Goal: Task Accomplishment & Management: Use online tool/utility

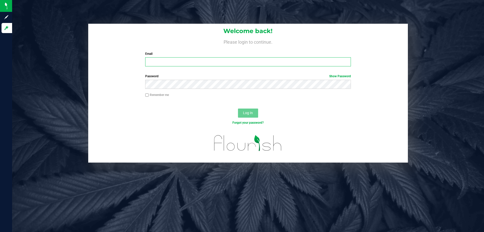
click at [173, 60] on input "Email" at bounding box center [247, 61] width 205 height 9
type input "[EMAIL_ADDRESS][DOMAIN_NAME]"
click at [238, 108] on button "Log In" at bounding box center [248, 112] width 20 height 9
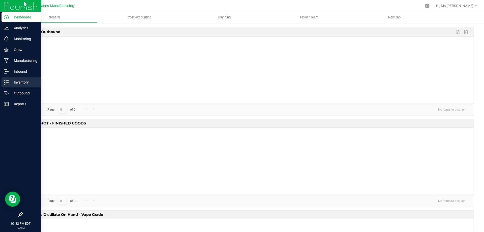
click at [8, 83] on icon at bounding box center [6, 82] width 5 height 5
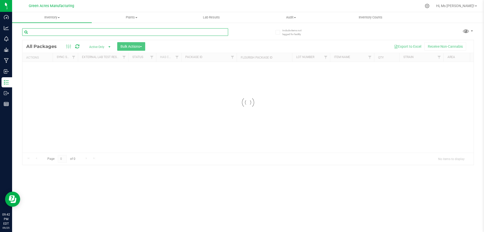
click at [69, 33] on input "text" at bounding box center [125, 32] width 206 height 8
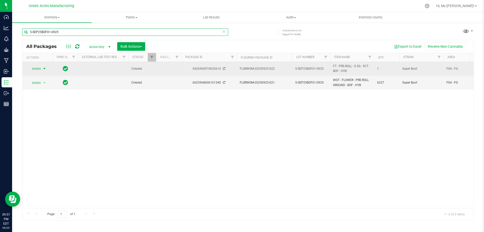
type input "5-SEP25BOF01-0925"
click at [44, 66] on span "select" at bounding box center [44, 68] width 6 height 7
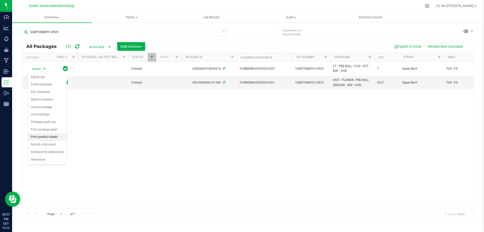
click at [57, 139] on li "Print product labels" at bounding box center [47, 137] width 39 height 8
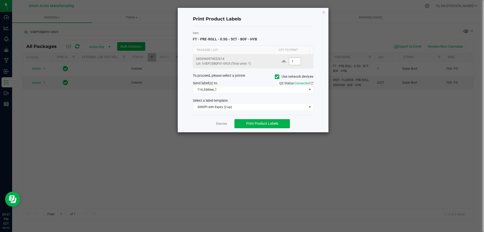
click at [296, 63] on input "1" at bounding box center [295, 61] width 12 height 7
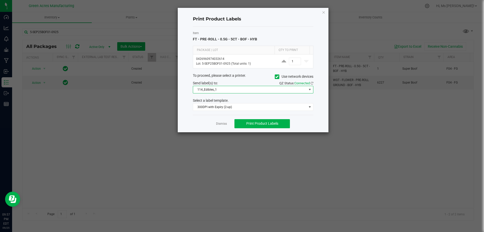
click at [233, 87] on span "114_Edibles_1" at bounding box center [250, 89] width 114 height 7
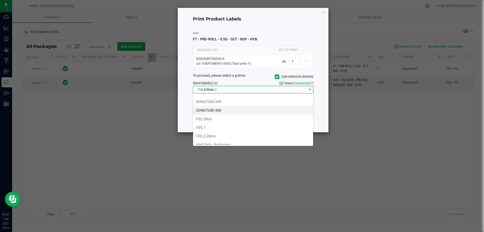
scroll to position [126, 0]
click at [239, 118] on li "F05_1" at bounding box center [253, 118] width 120 height 9
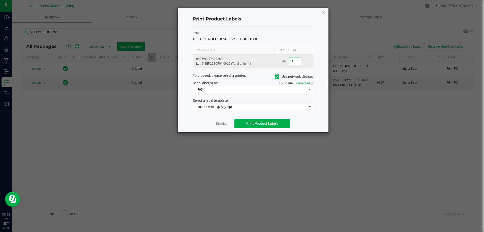
click at [294, 63] on input "1" at bounding box center [295, 61] width 12 height 7
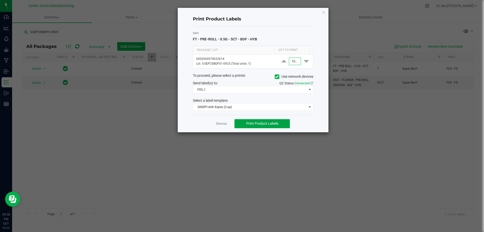
type input "1,000"
click at [272, 121] on button "Print Product Labels" at bounding box center [261, 123] width 55 height 9
click at [256, 111] on div "Item FT - PRE-ROLL - 0.5G - 5CT - BOF - HYB Package | Lot Qty to Print 04269609…" at bounding box center [253, 71] width 120 height 88
click at [266, 109] on span "300DPI with Expiry (2-up)" at bounding box center [250, 106] width 114 height 7
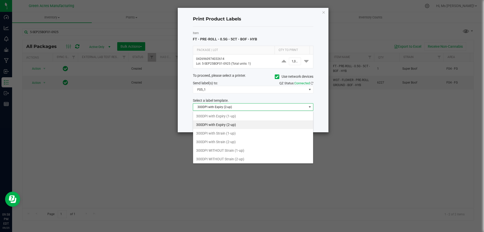
scroll to position [8, 120]
click at [236, 140] on li "300DPI with Strain (2-up)" at bounding box center [253, 141] width 120 height 9
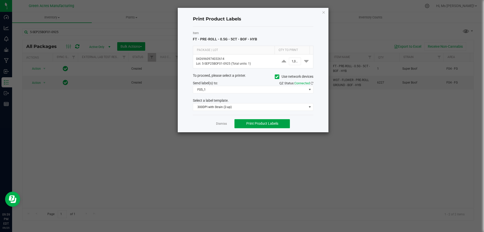
click at [276, 123] on span "Print Product Labels" at bounding box center [262, 123] width 32 height 4
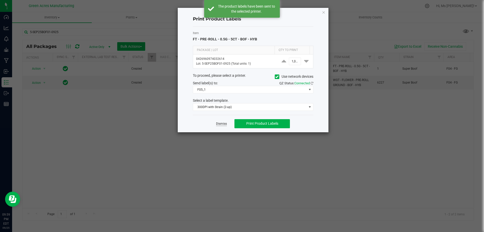
click at [219, 123] on link "Dismiss" at bounding box center [221, 123] width 11 height 4
